Goal: Find specific fact: Find specific fact

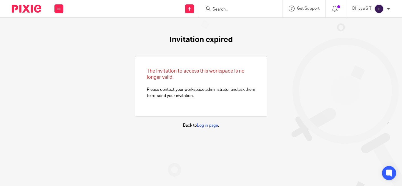
click at [223, 9] on input "Search" at bounding box center [238, 9] width 53 height 5
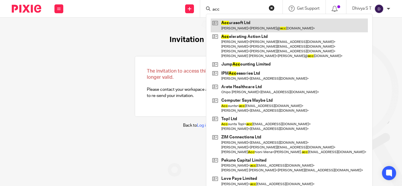
type input "acc"
click at [235, 26] on link at bounding box center [289, 26] width 157 height 14
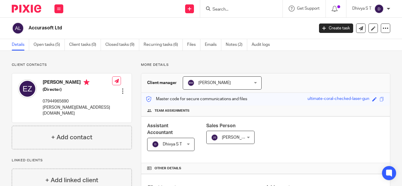
click at [215, 9] on input "Search" at bounding box center [238, 9] width 53 height 5
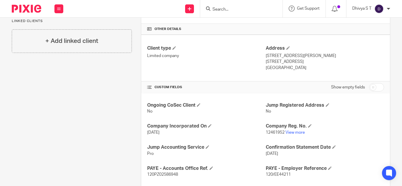
scroll to position [177, 0]
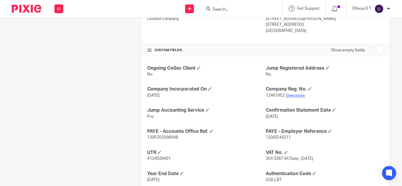
click at [292, 96] on link "View more" at bounding box center [294, 96] width 19 height 4
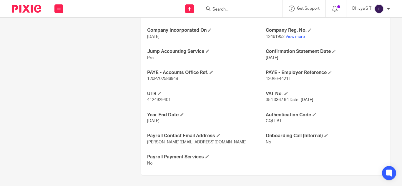
click at [162, 100] on span "4124929401" at bounding box center [159, 100] width 24 height 4
copy span "4124929401"
click at [300, 38] on link "View more" at bounding box center [294, 37] width 19 height 4
